Goal: Book appointment/travel/reservation

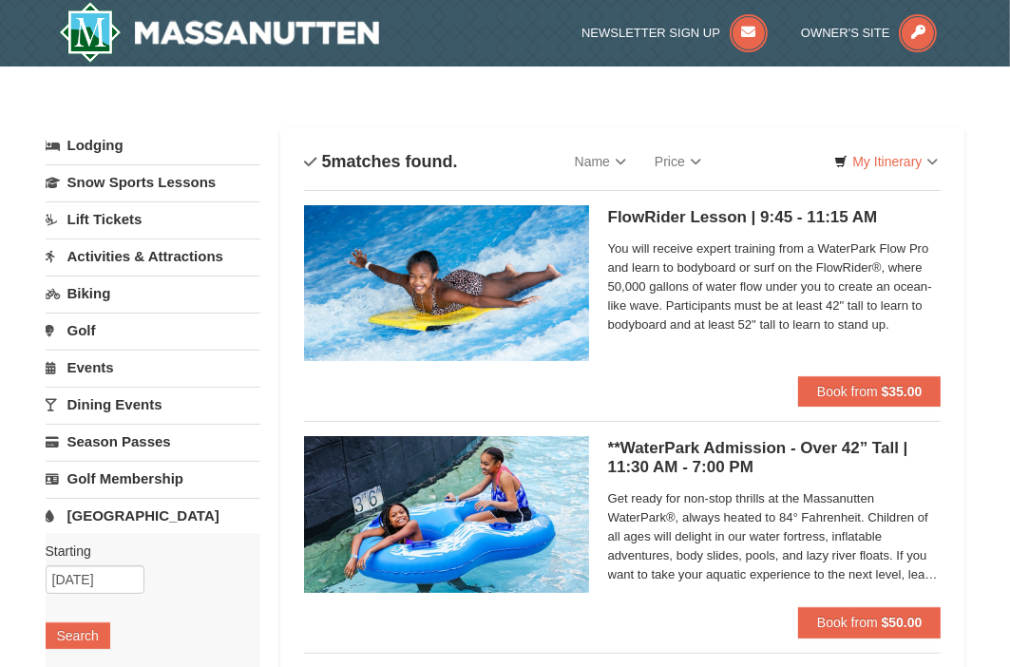
click at [107, 510] on link "[GEOGRAPHIC_DATA]" at bounding box center [154, 515] width 216 height 35
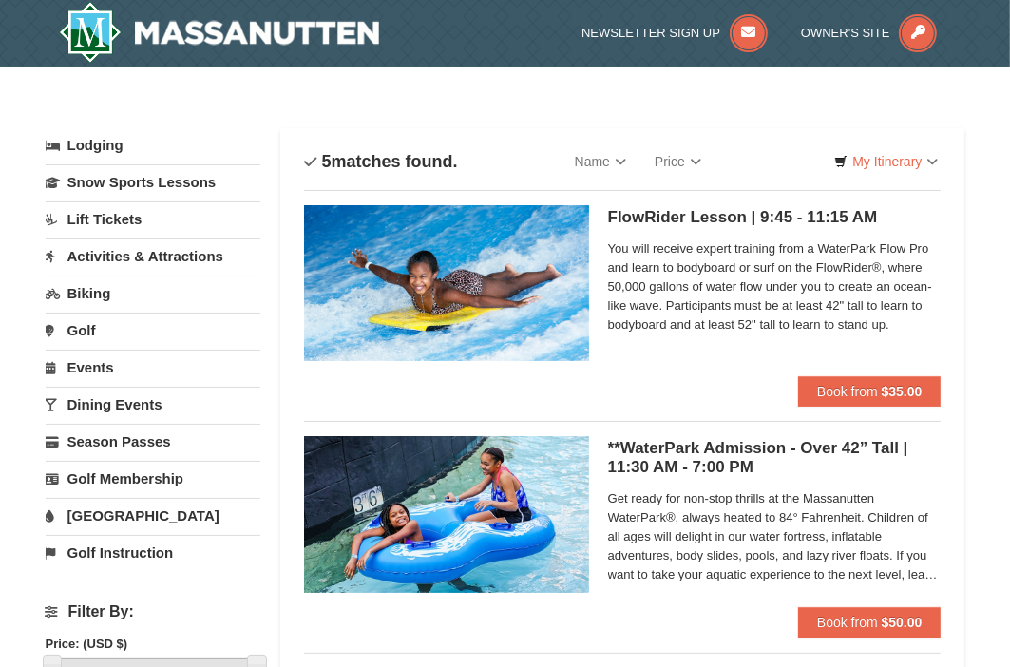
click at [118, 514] on link "[GEOGRAPHIC_DATA]" at bounding box center [154, 515] width 216 height 35
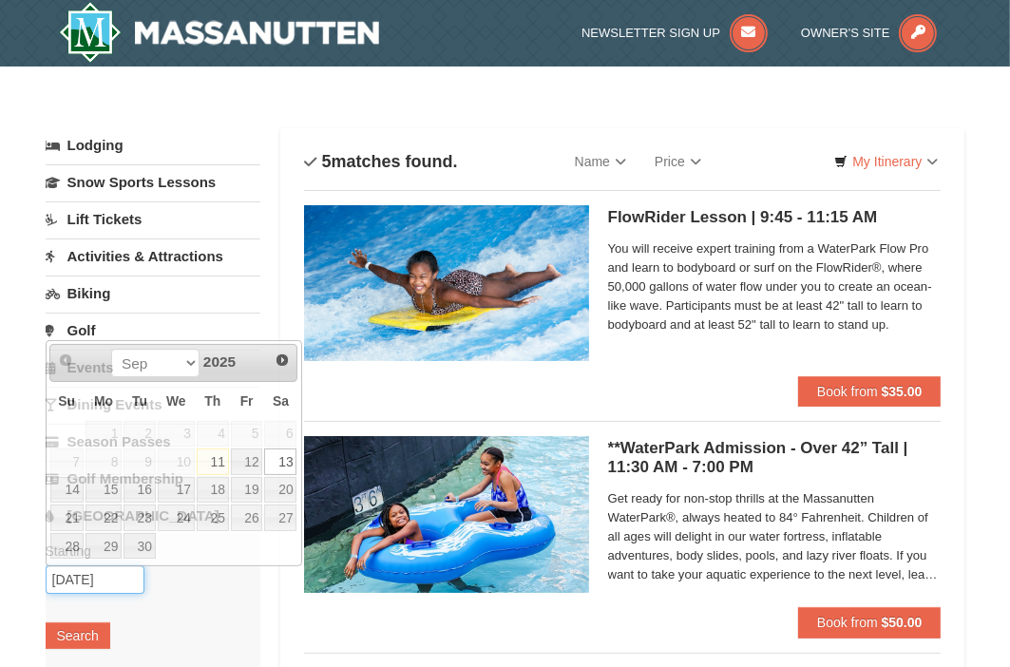
click at [110, 574] on input "09/13/2025" at bounding box center [95, 579] width 99 height 28
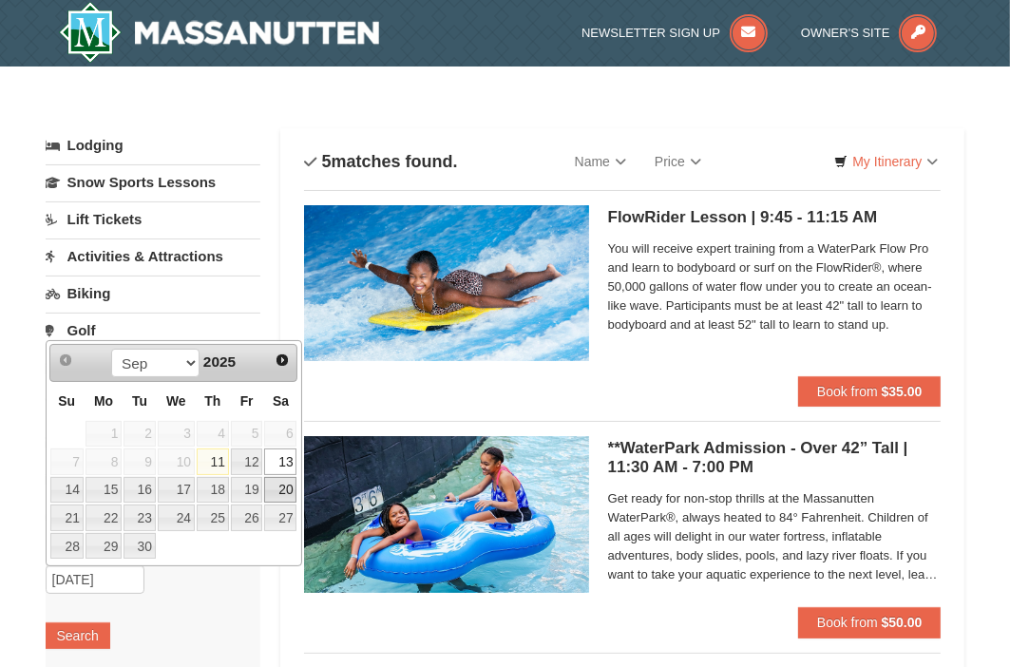
click at [276, 487] on link "20" at bounding box center [280, 490] width 32 height 27
type input "[DATE]"
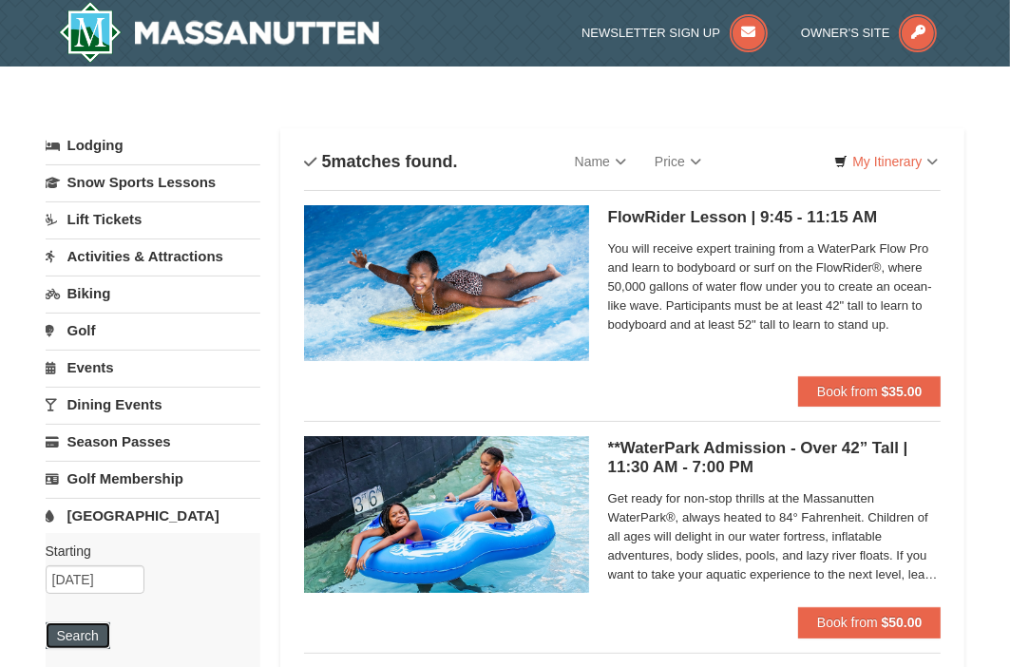
click at [73, 629] on button "Search" at bounding box center [78, 635] width 65 height 27
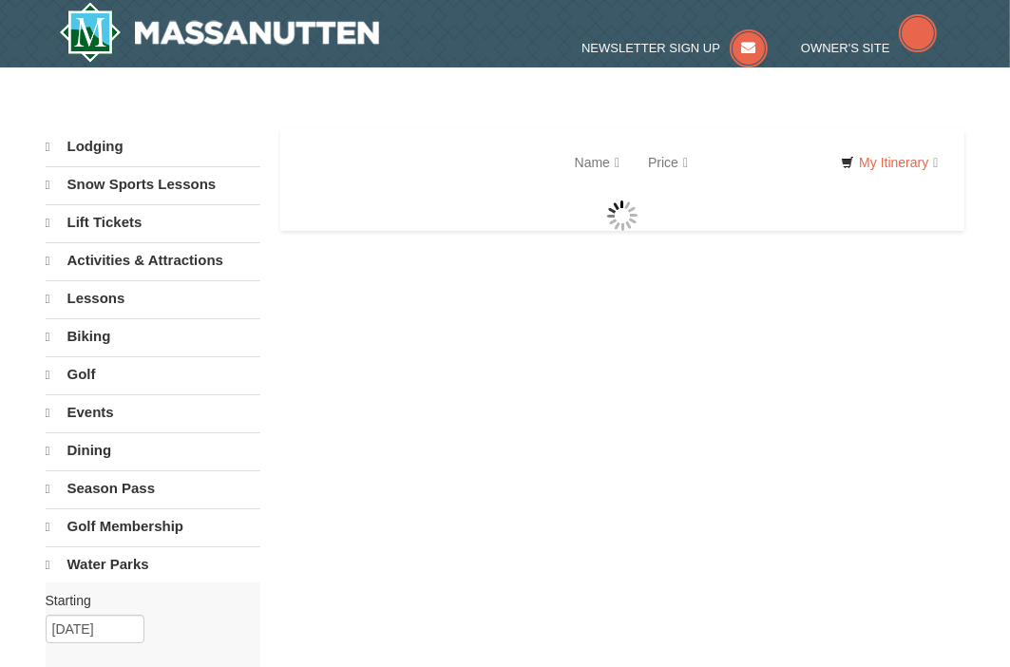
select select "9"
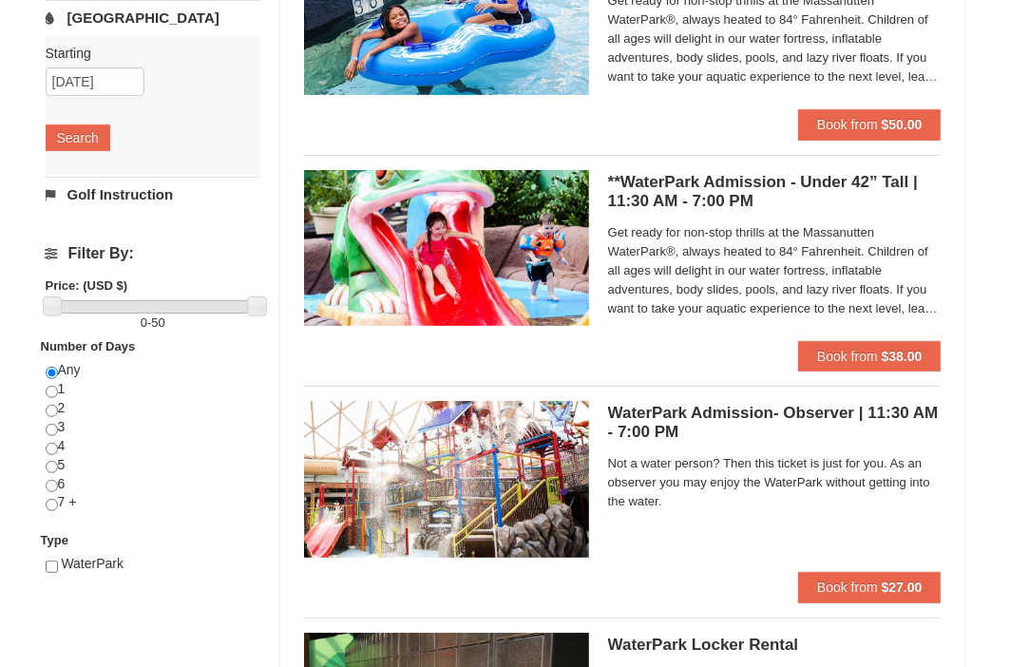
scroll to position [495, 0]
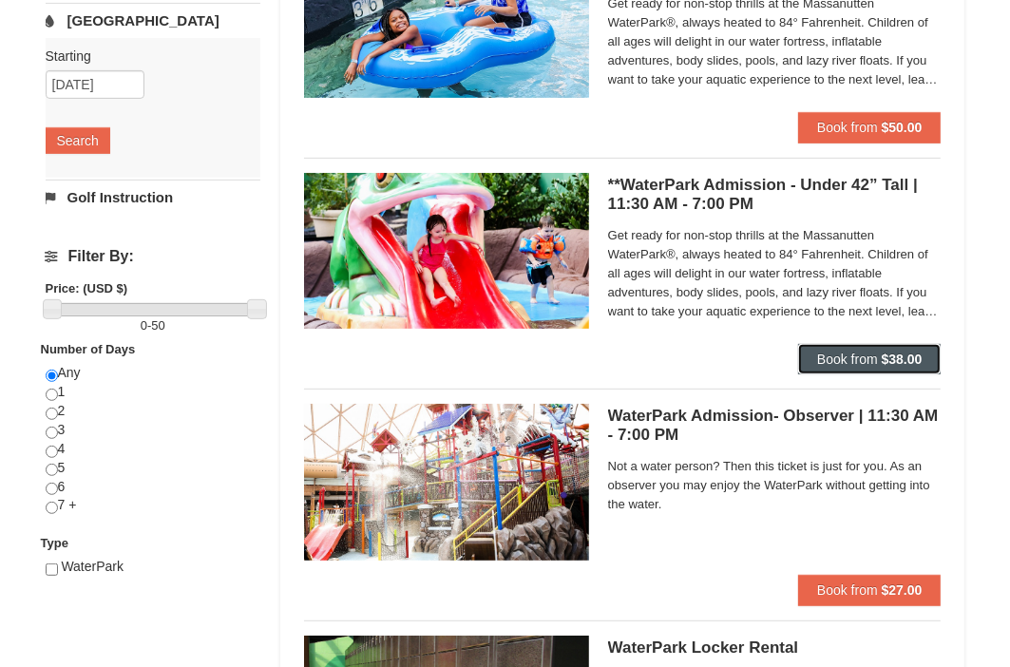
click at [825, 361] on span "Book from" at bounding box center [847, 358] width 61 height 15
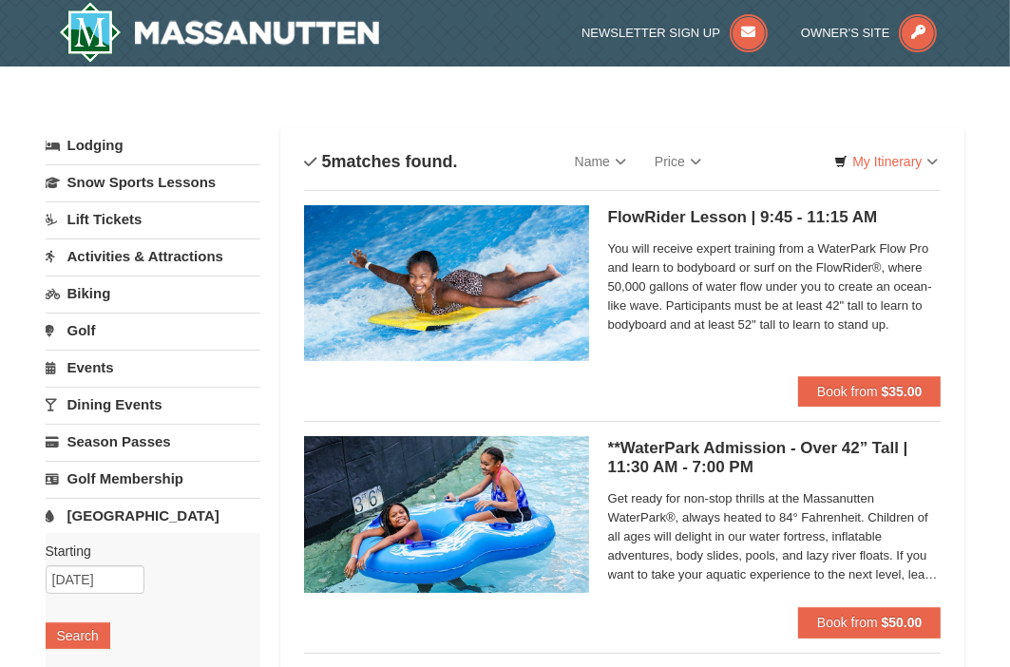
click at [106, 510] on link "[GEOGRAPHIC_DATA]" at bounding box center [154, 515] width 216 height 35
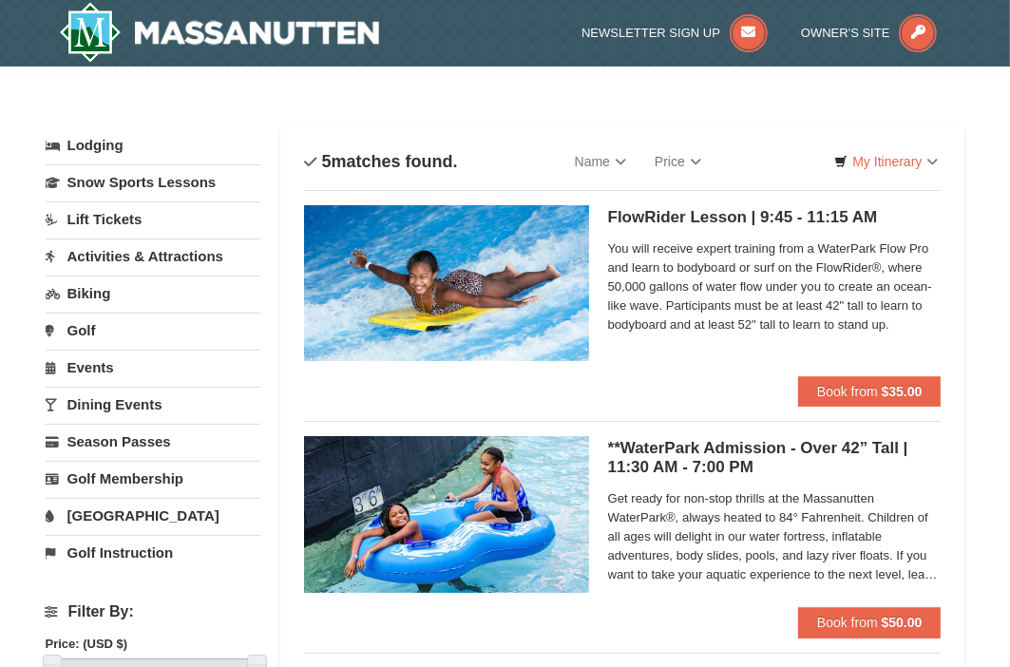
click at [103, 514] on link "[GEOGRAPHIC_DATA]" at bounding box center [154, 515] width 216 height 35
click at [80, 635] on button "Search" at bounding box center [78, 635] width 65 height 27
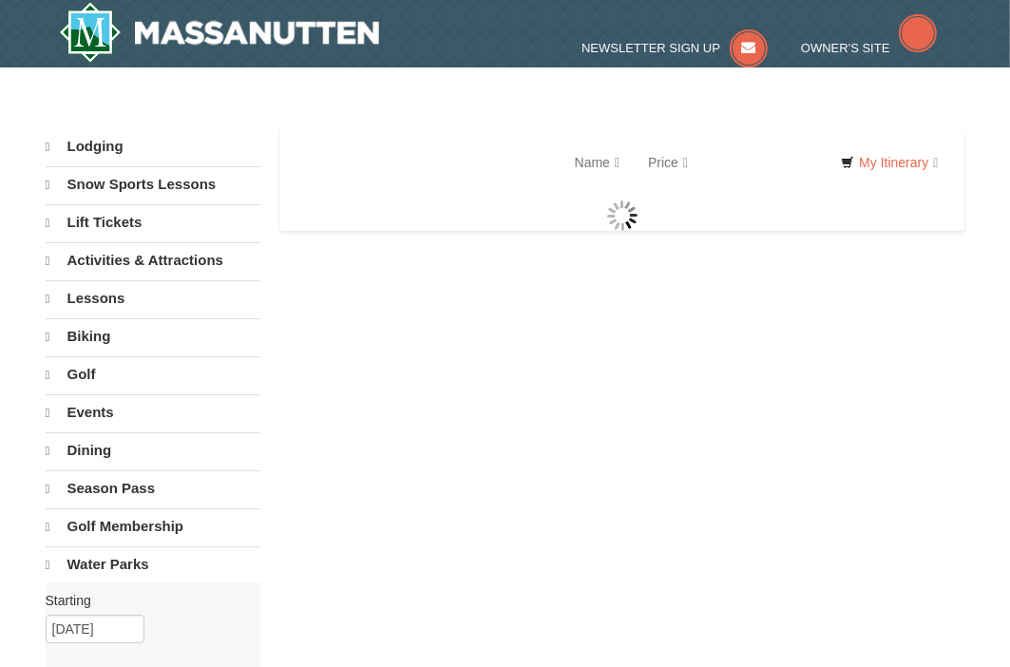
select select "9"
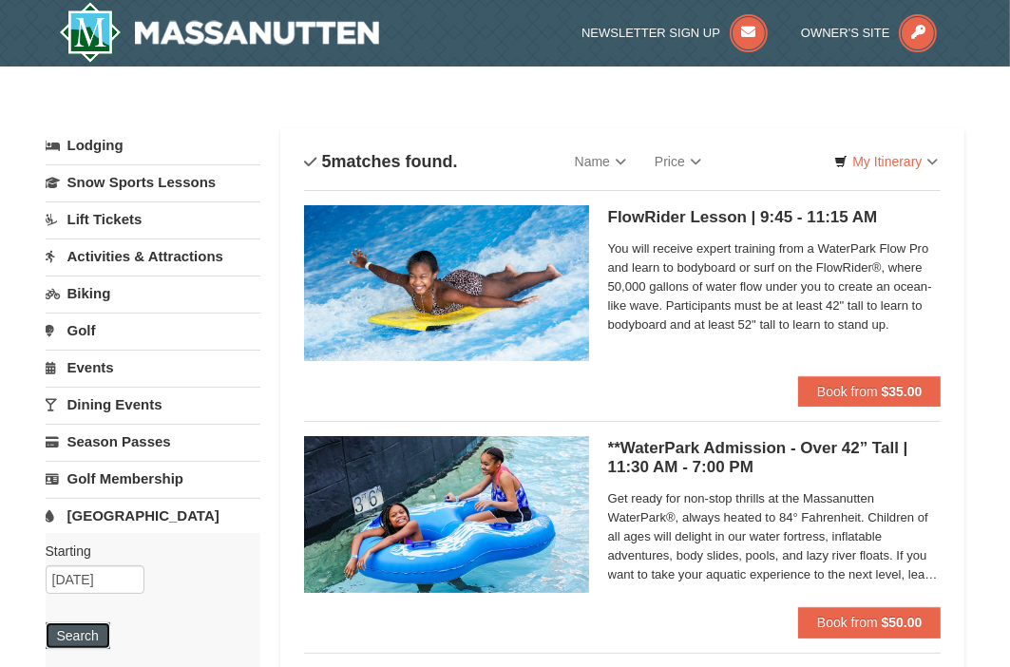
click at [88, 635] on button "Search" at bounding box center [78, 635] width 65 height 27
click at [99, 634] on button "Search" at bounding box center [78, 635] width 65 height 27
click at [121, 578] on input "[DATE]" at bounding box center [95, 579] width 99 height 28
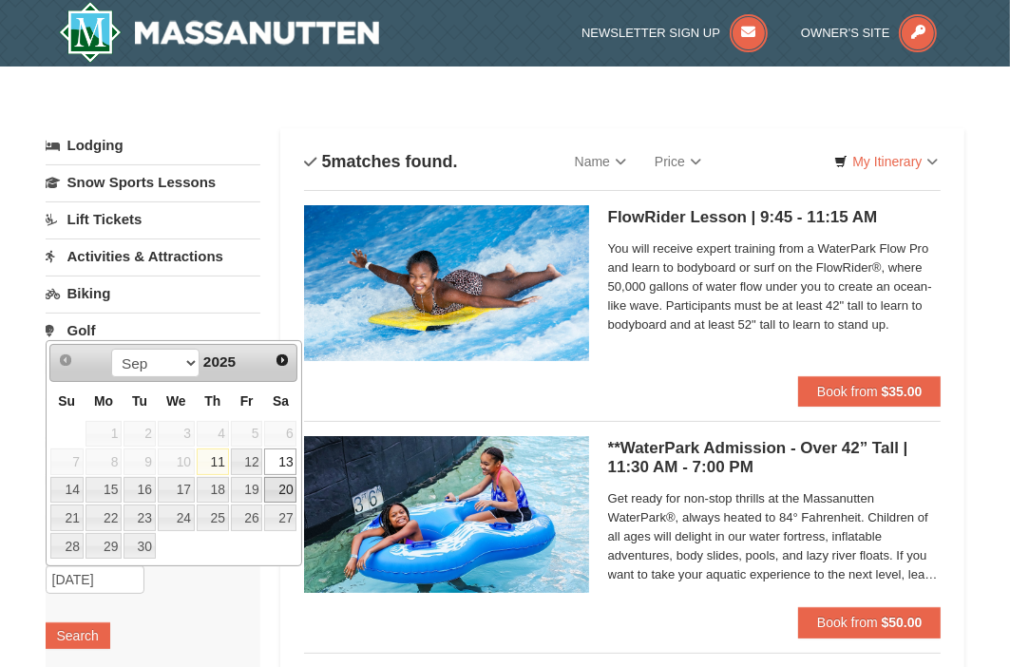
click at [279, 488] on link "20" at bounding box center [280, 490] width 32 height 27
type input "[DATE]"
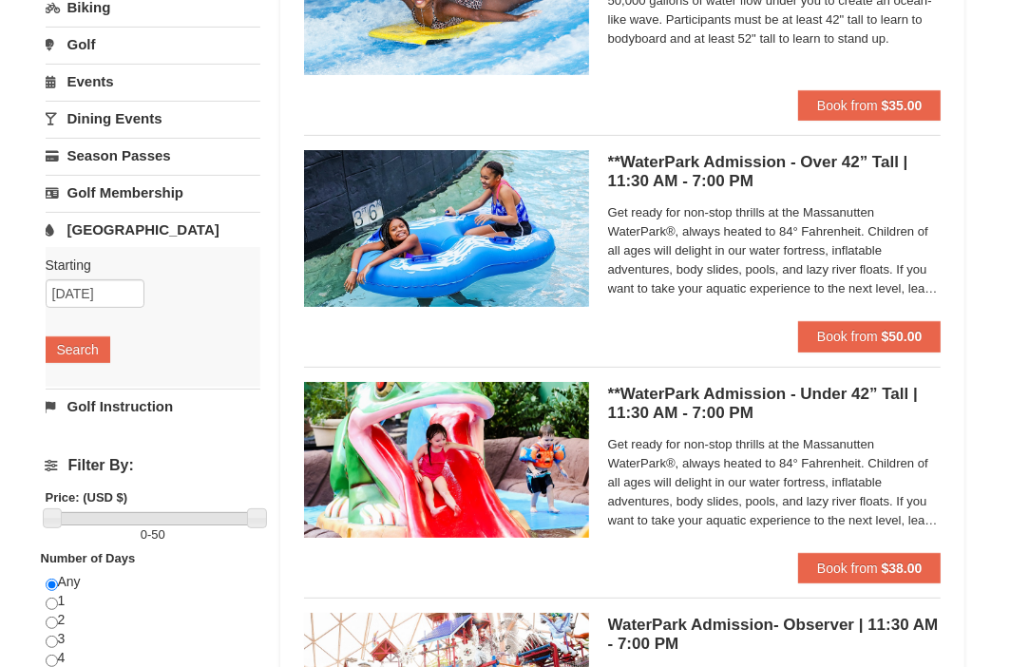
scroll to position [291, 0]
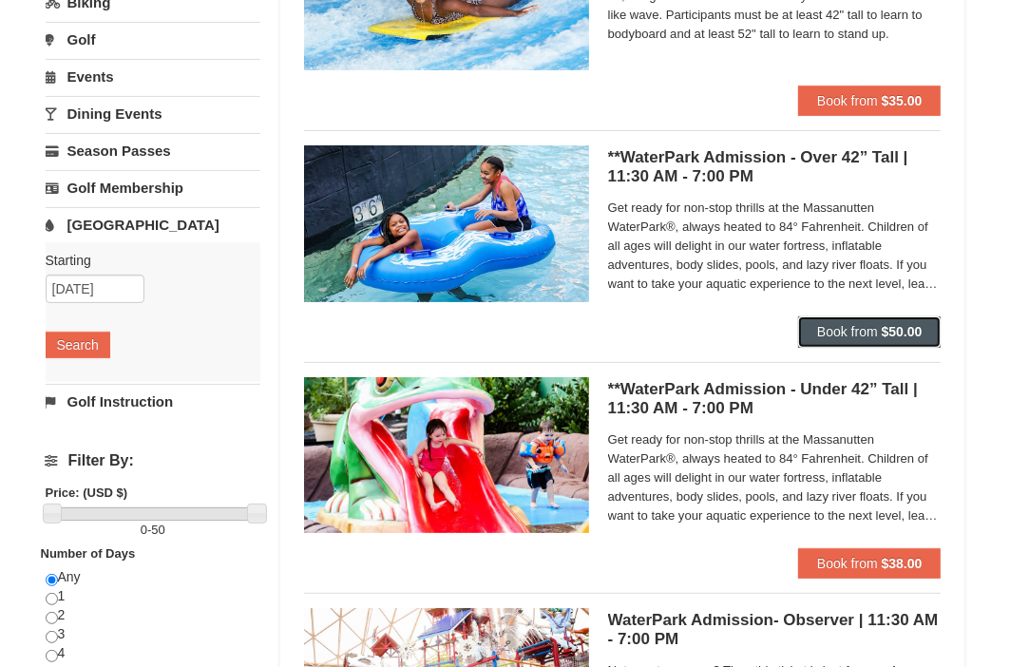
click at [841, 332] on span "Book from" at bounding box center [847, 331] width 61 height 15
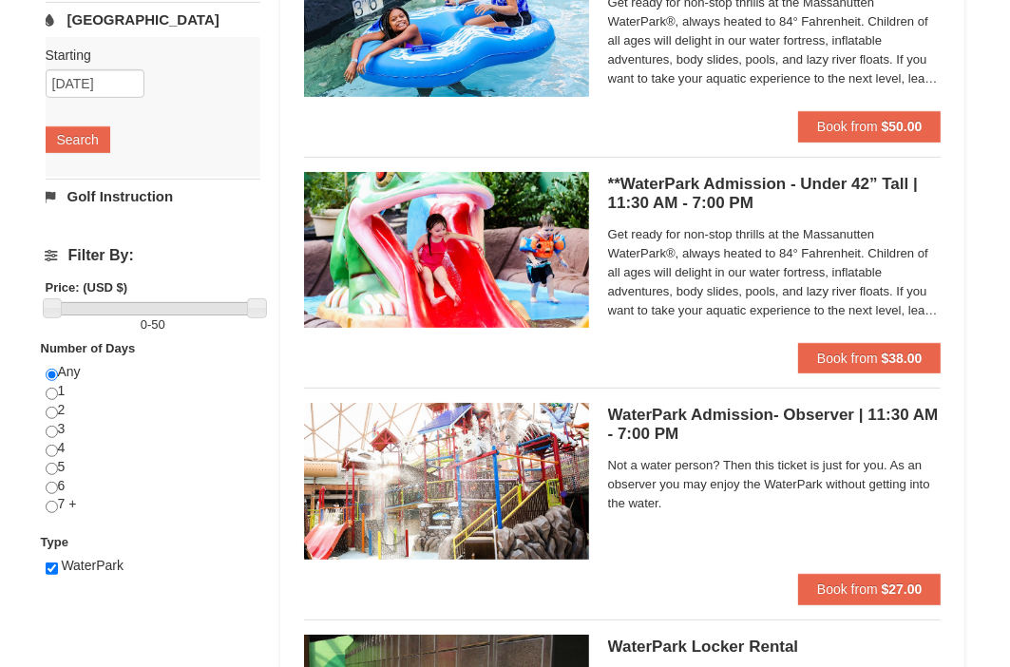
scroll to position [368, 0]
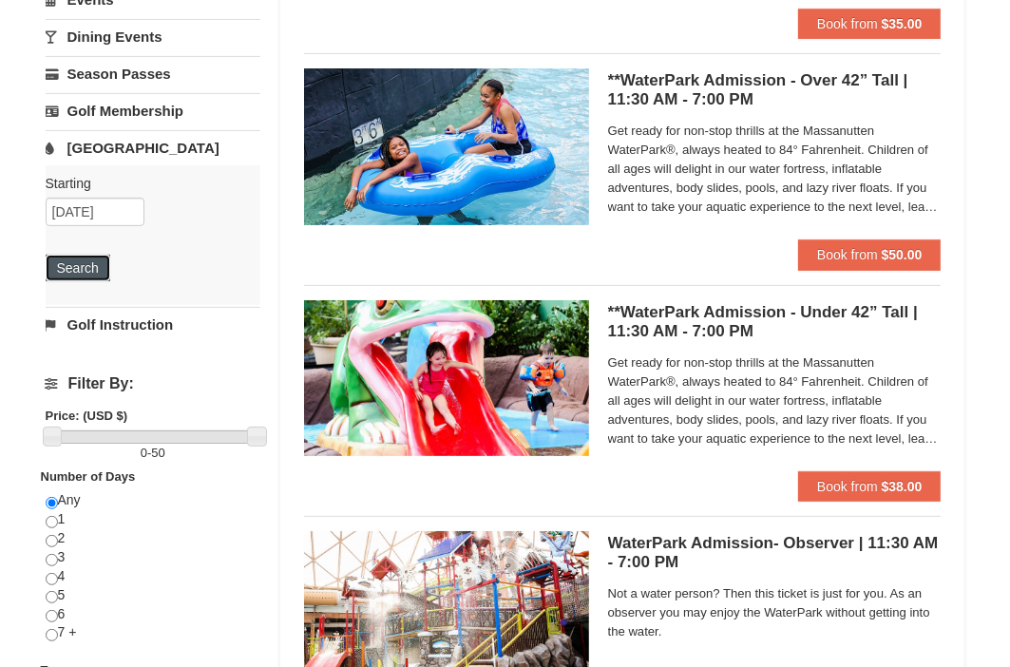
click at [99, 269] on button "Search" at bounding box center [78, 268] width 65 height 27
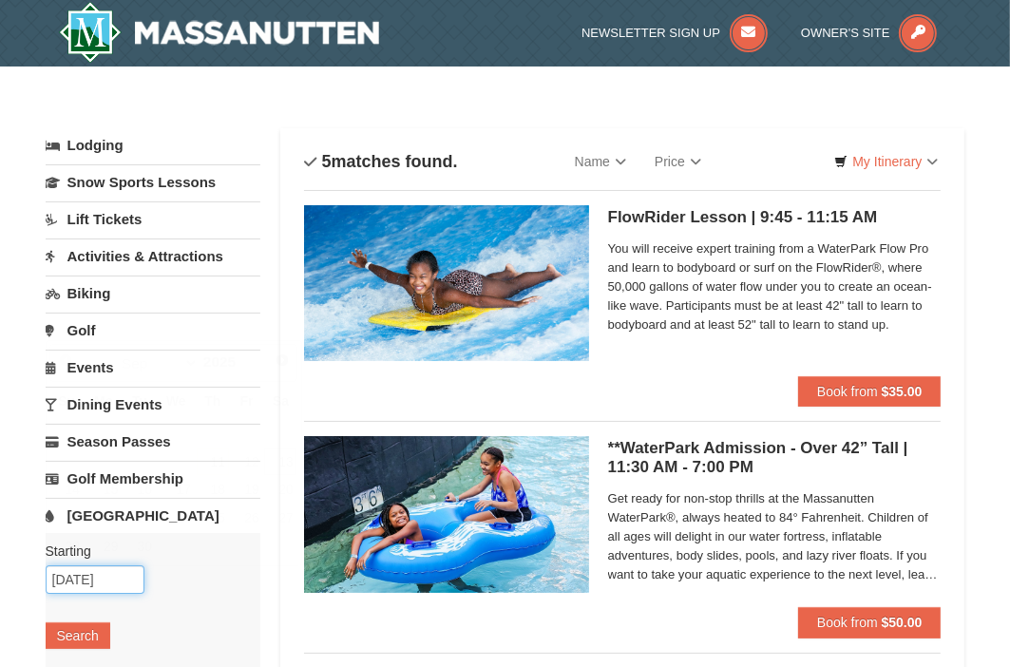
click at [85, 581] on input "[DATE]" at bounding box center [95, 579] width 99 height 28
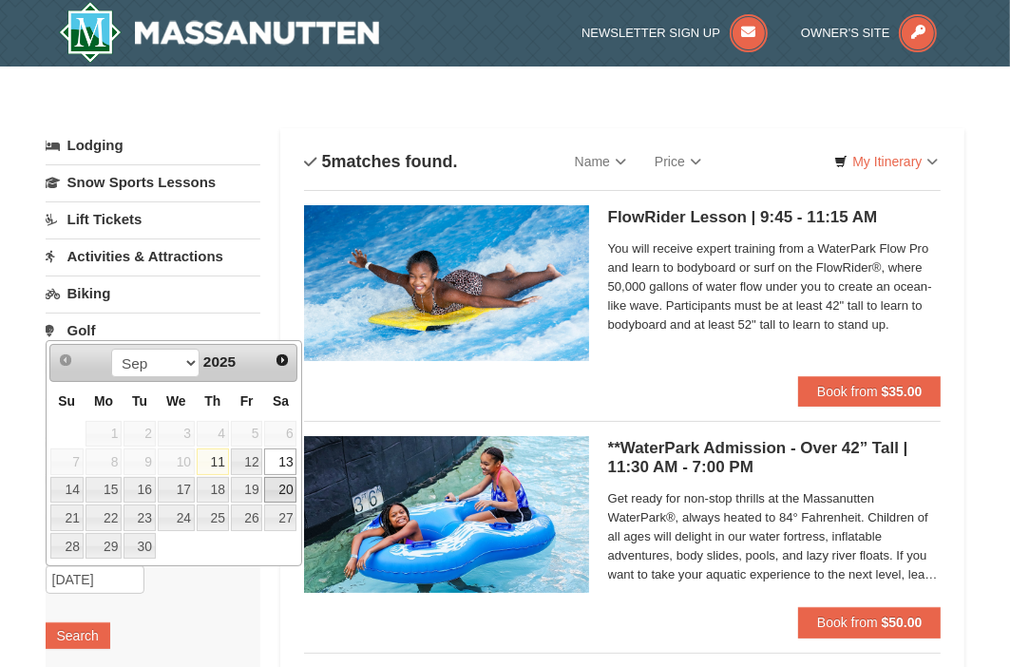
click at [285, 487] on link "20" at bounding box center [280, 490] width 32 height 27
type input "[DATE]"
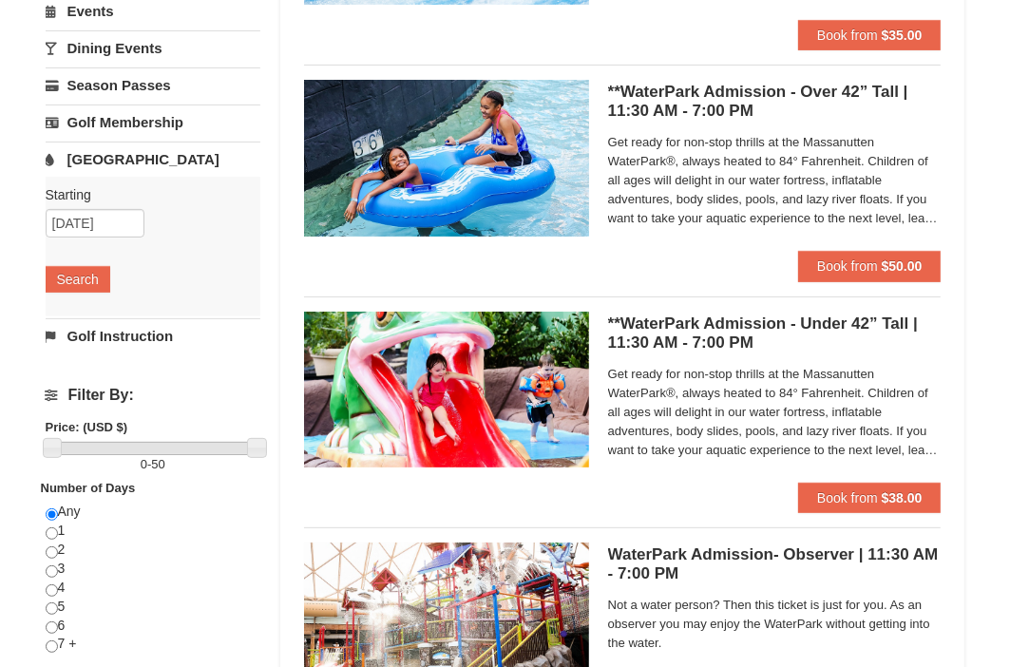
scroll to position [351, 0]
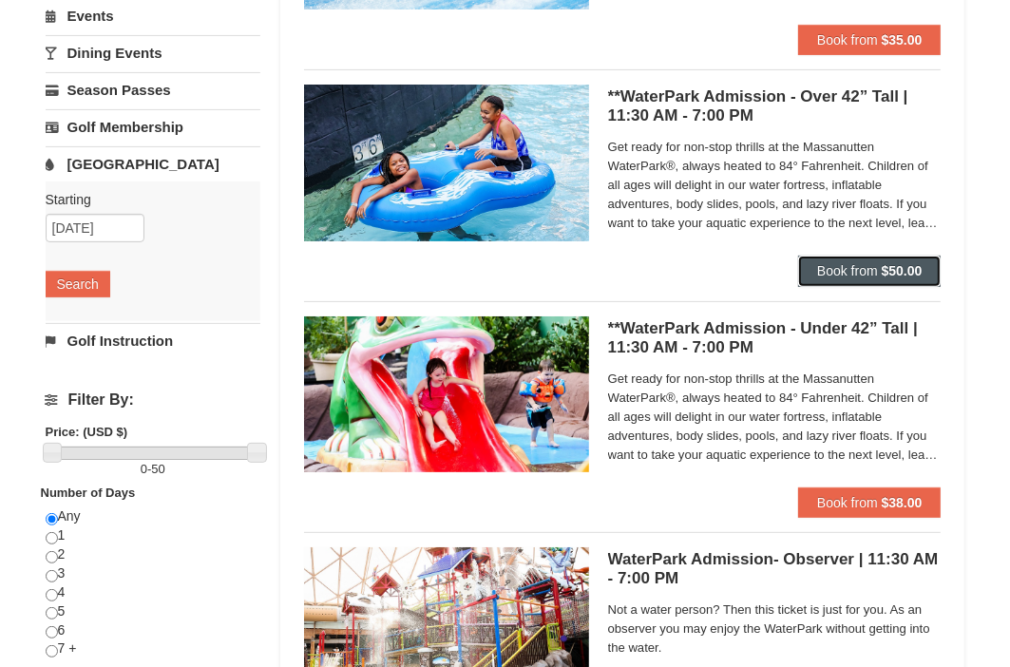
click at [863, 271] on span "Book from" at bounding box center [847, 270] width 61 height 15
